Goal: Navigation & Orientation: Find specific page/section

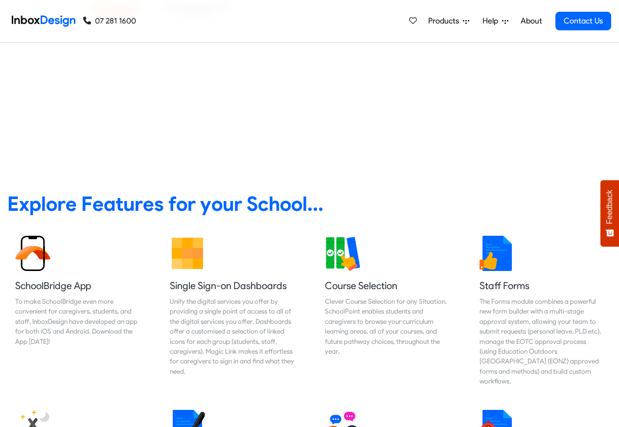
scroll to position [352, 0]
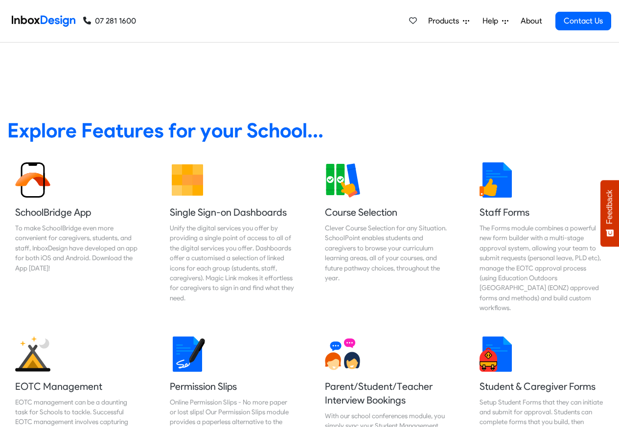
click at [530, 22] on link "About" at bounding box center [530, 21] width 27 height 20
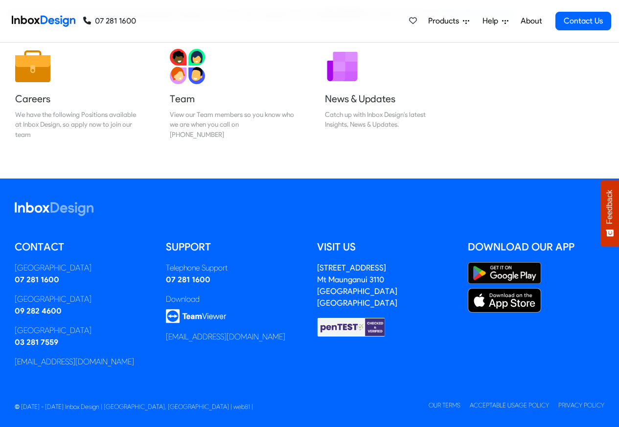
scroll to position [162, 0]
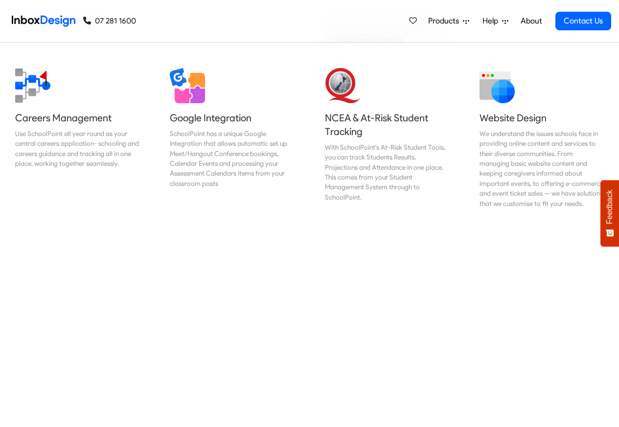
scroll to position [1056, 0]
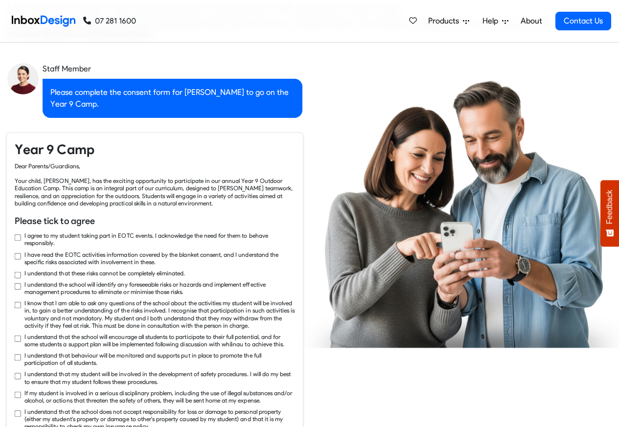
checkbox input "true"
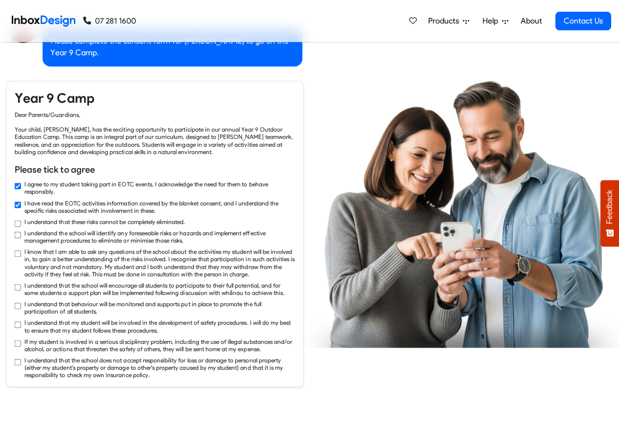
checkbox input "true"
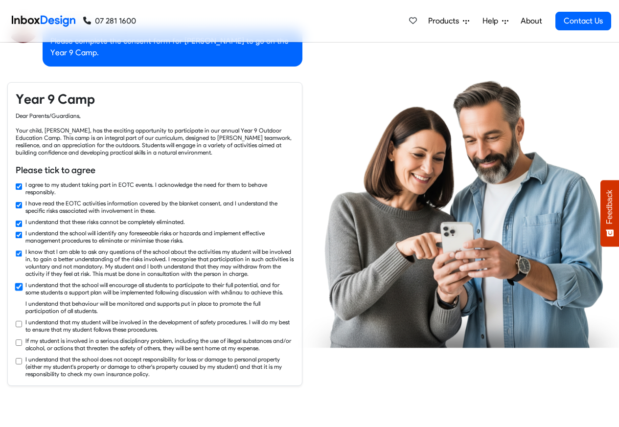
checkbox input "true"
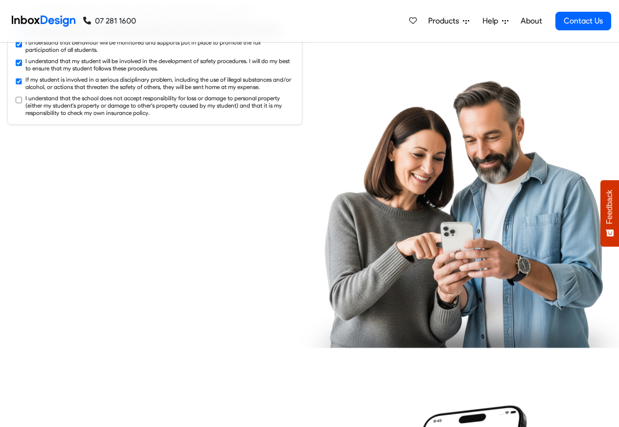
checkbox input "true"
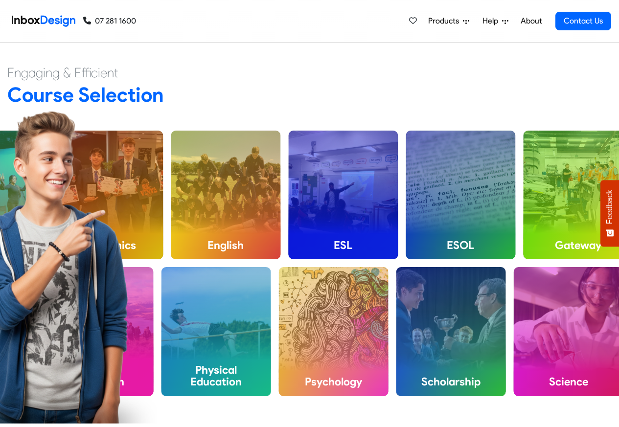
scroll to position [2523, 0]
